Goal: Task Accomplishment & Management: Use online tool/utility

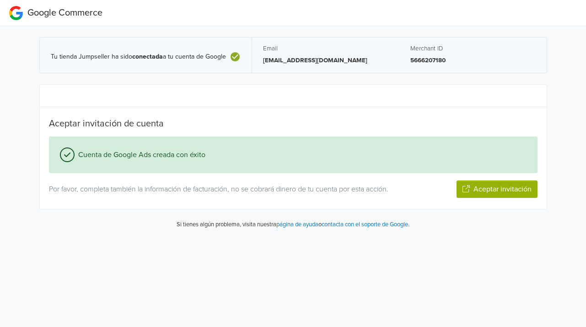
click at [496, 189] on button "Aceptar invitación" at bounding box center [496, 188] width 81 height 17
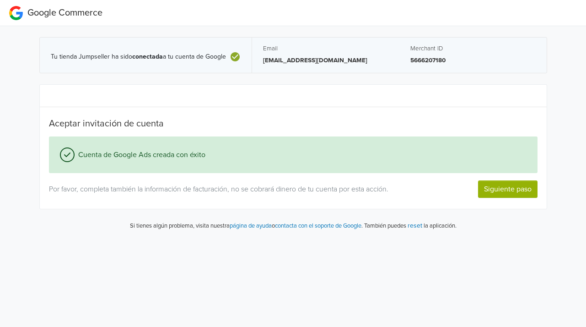
click at [506, 186] on button "Siguiente paso" at bounding box center [507, 188] width 59 height 17
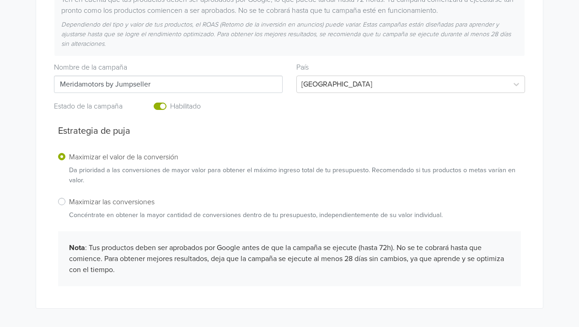
scroll to position [166, 0]
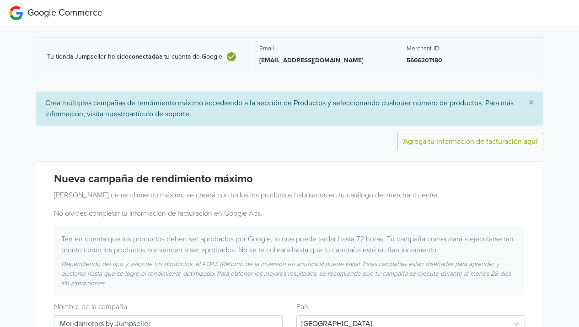
click at [193, 57] on span "Tu tienda Jumpseller ha sido conectada a tu cuenta de Google" at bounding box center [134, 57] width 175 height 8
click at [289, 56] on p "[EMAIL_ADDRESS][DOMAIN_NAME]" at bounding box center [321, 60] width 125 height 9
click at [412, 60] on p "5666207180" at bounding box center [469, 60] width 125 height 9
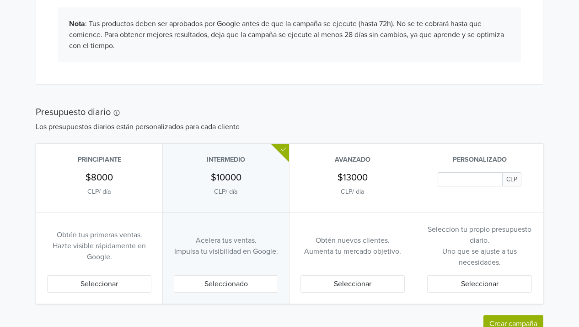
scroll to position [495, 0]
